Goal: Check status

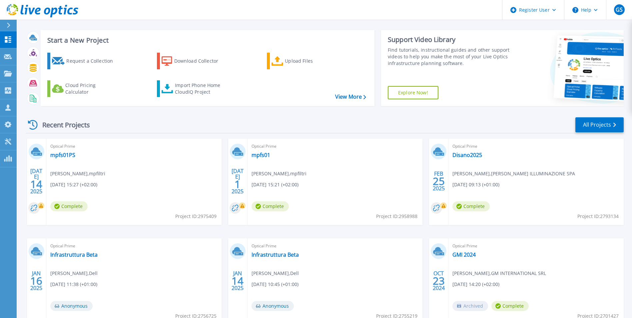
scroll to position [6, 0]
click at [66, 153] on link "mpfs01PS" at bounding box center [62, 155] width 25 height 7
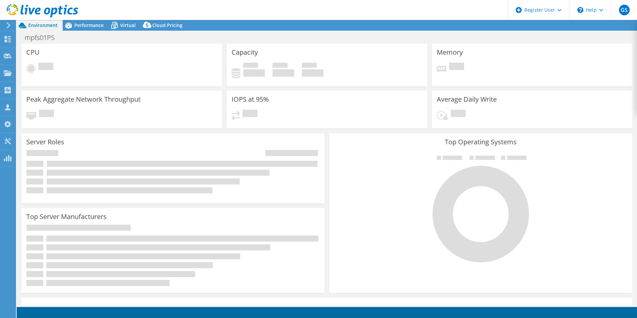
select select "USD"
